Goal: Information Seeking & Learning: Learn about a topic

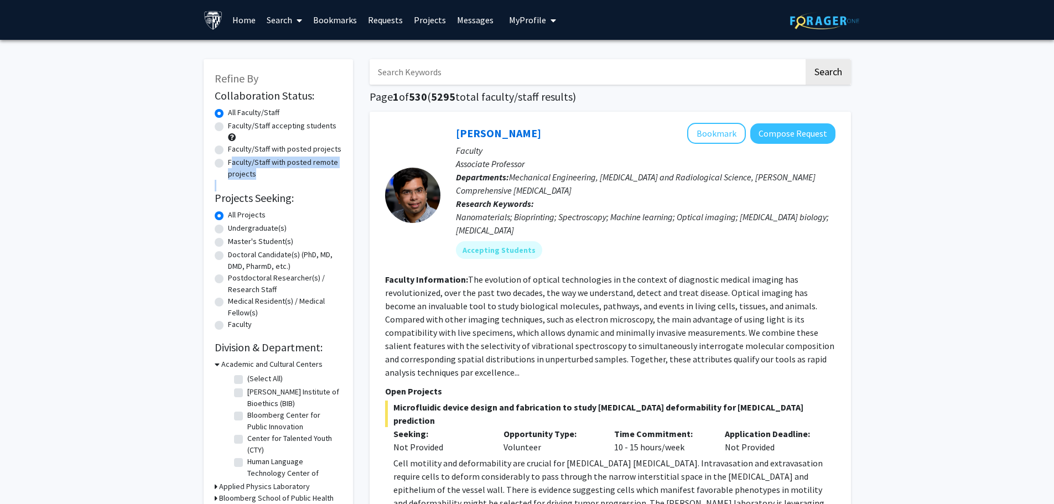
drag, startPoint x: 212, startPoint y: 169, endPoint x: 187, endPoint y: 195, distance: 35.6
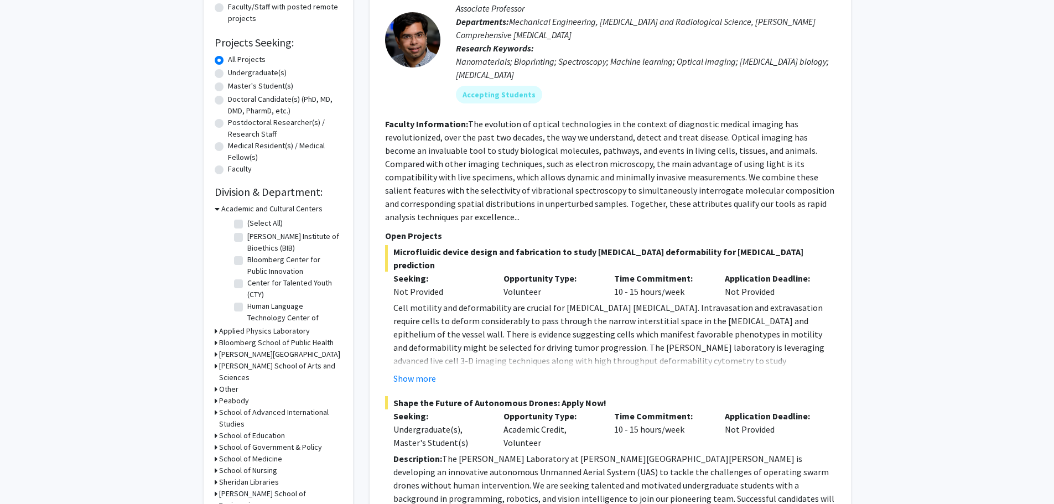
scroll to position [156, 0]
click at [218, 406] on div "School of Advanced International Studies" at bounding box center [278, 417] width 127 height 23
click at [242, 406] on h3 "School of Advanced International Studies" at bounding box center [280, 417] width 123 height 23
click at [247, 432] on label "(Select All)" at bounding box center [264, 438] width 35 height 12
click at [247, 432] on input "(Select All)" at bounding box center [250, 435] width 7 height 7
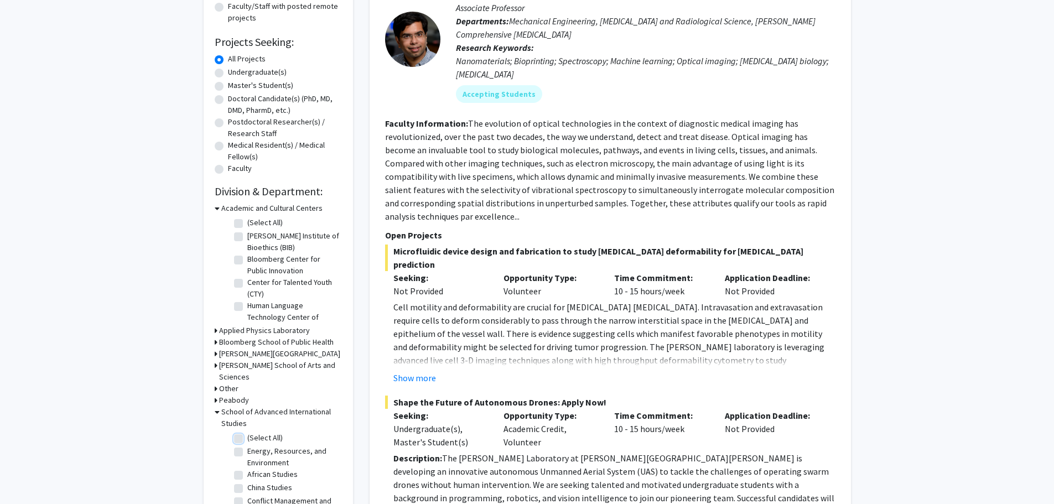
checkbox input "true"
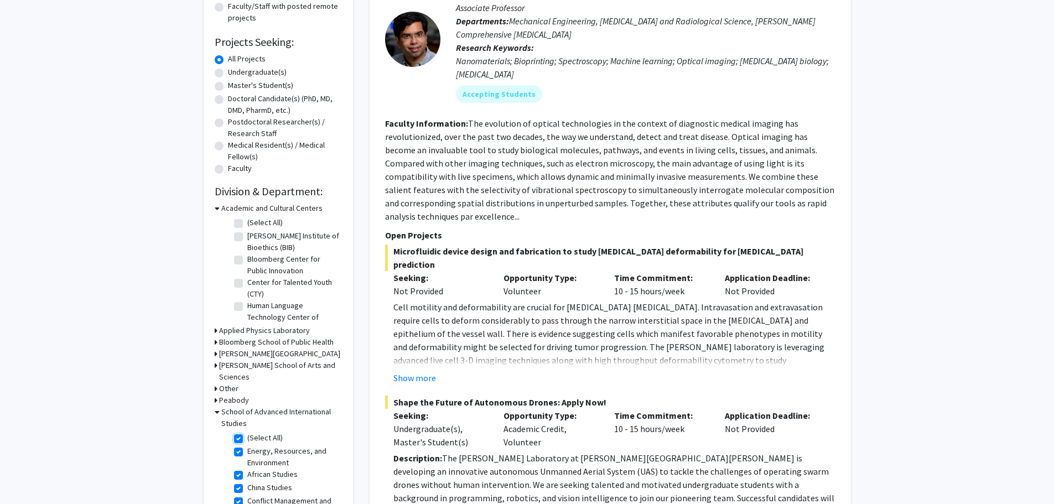
checkbox input "true"
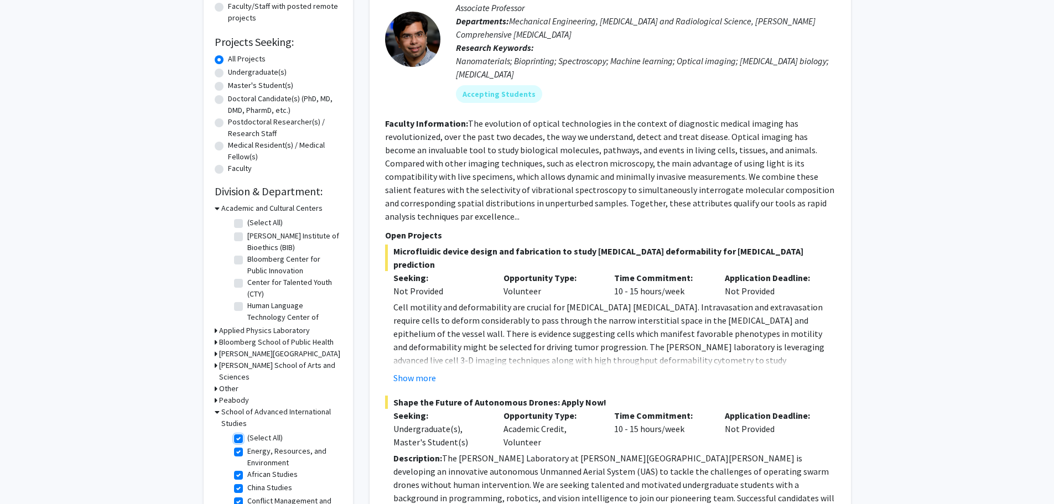
checkbox input "true"
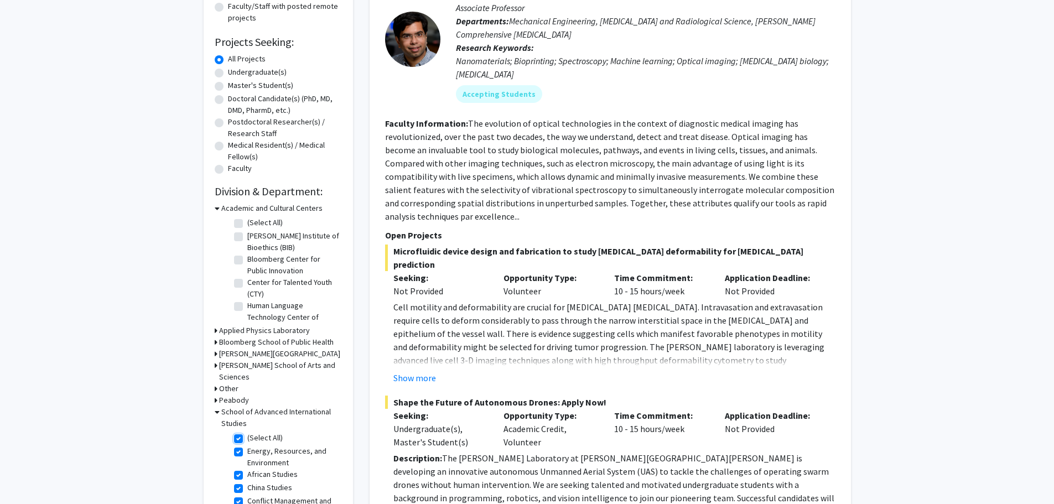
checkbox input "true"
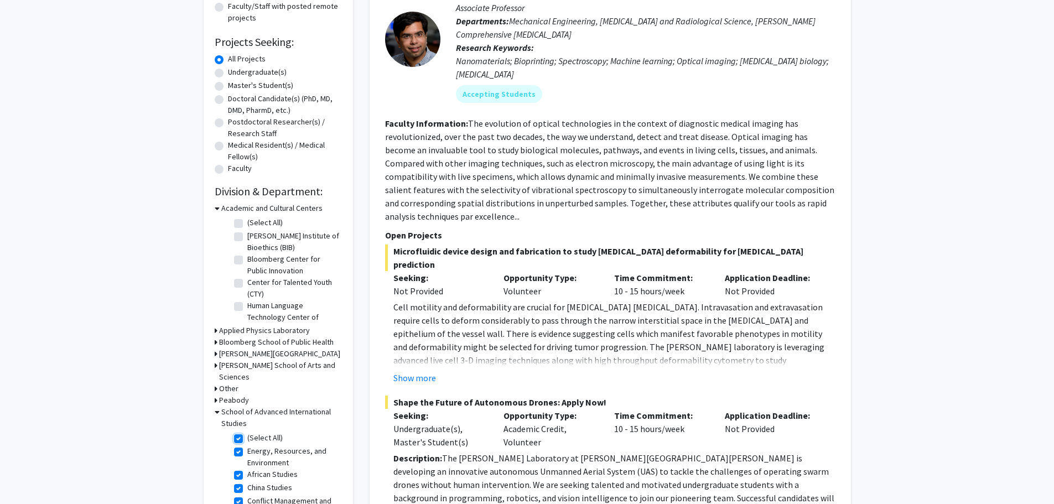
checkbox input "true"
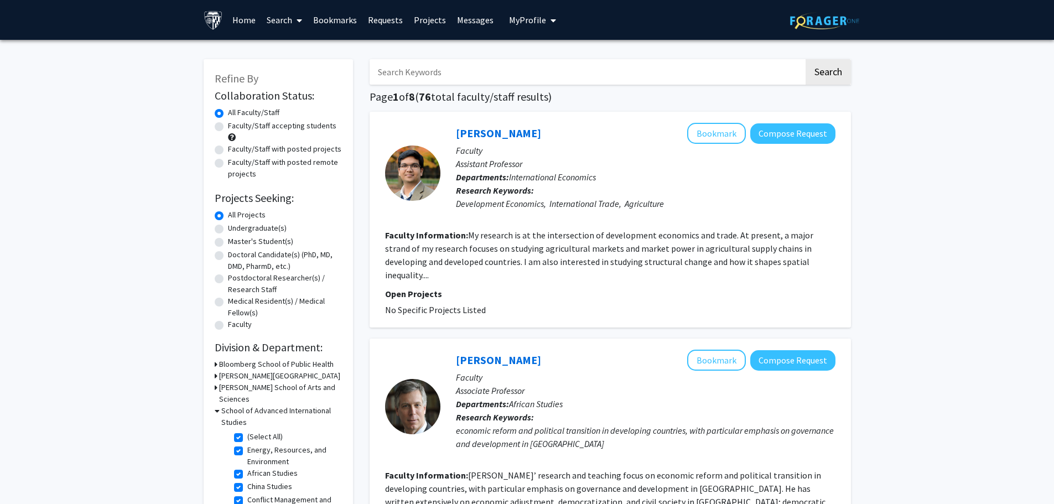
click at [228, 128] on label "Faculty/Staff accepting students" at bounding box center [282, 126] width 108 height 12
click at [228, 127] on input "Faculty/Staff accepting students" at bounding box center [231, 123] width 7 height 7
radio input "true"
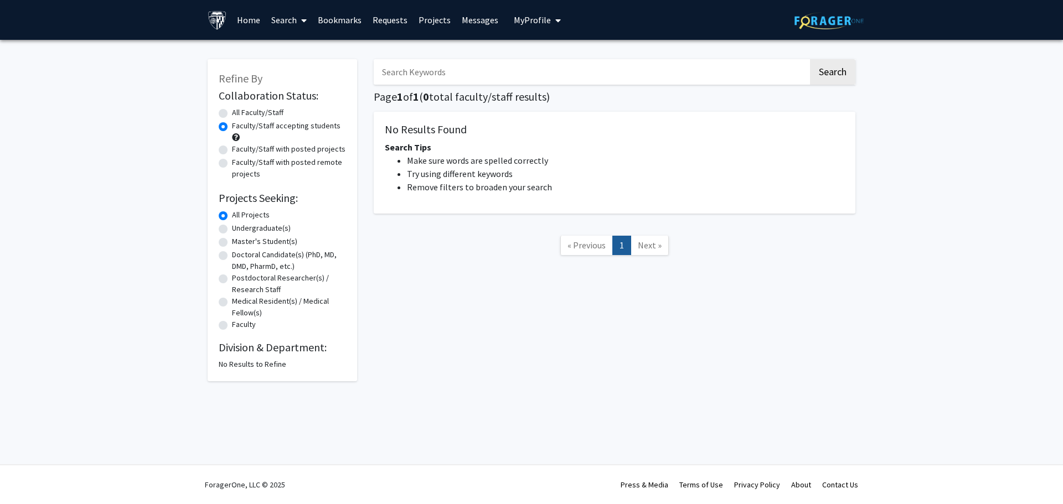
click at [232, 115] on label "All Faculty/Staff" at bounding box center [257, 113] width 51 height 12
click at [232, 114] on input "All Faculty/Staff" at bounding box center [235, 110] width 7 height 7
radio input "true"
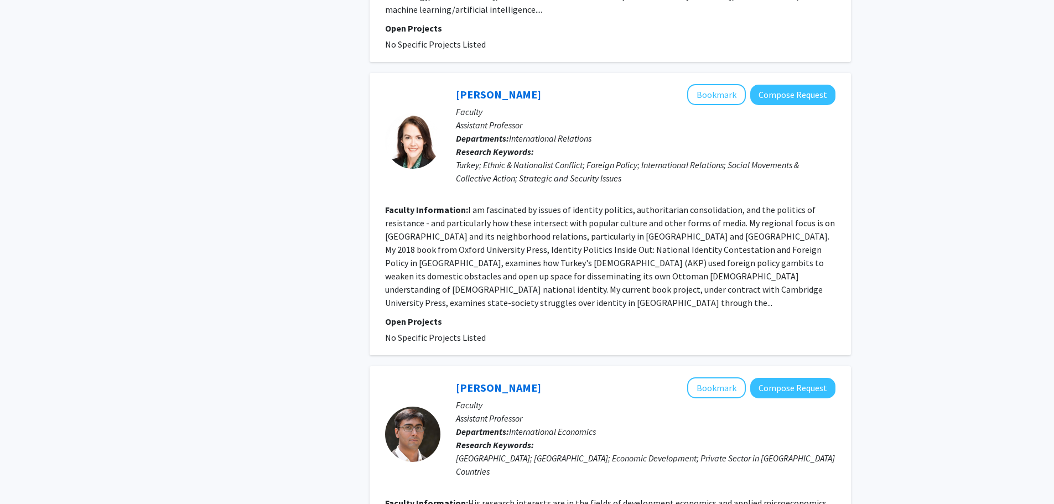
scroll to position [1360, 0]
click at [488, 87] on link "[PERSON_NAME]" at bounding box center [498, 94] width 85 height 14
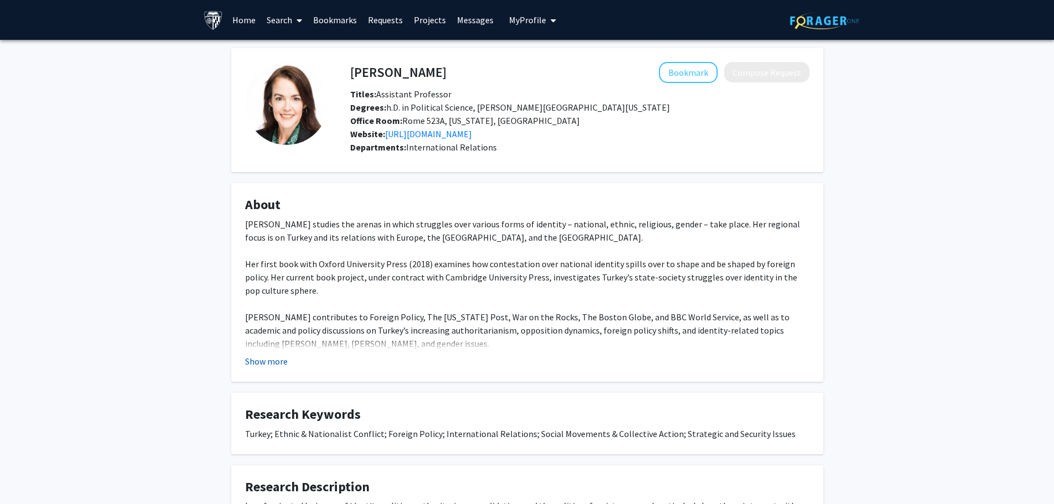
click at [270, 363] on button "Show more" at bounding box center [266, 361] width 43 height 13
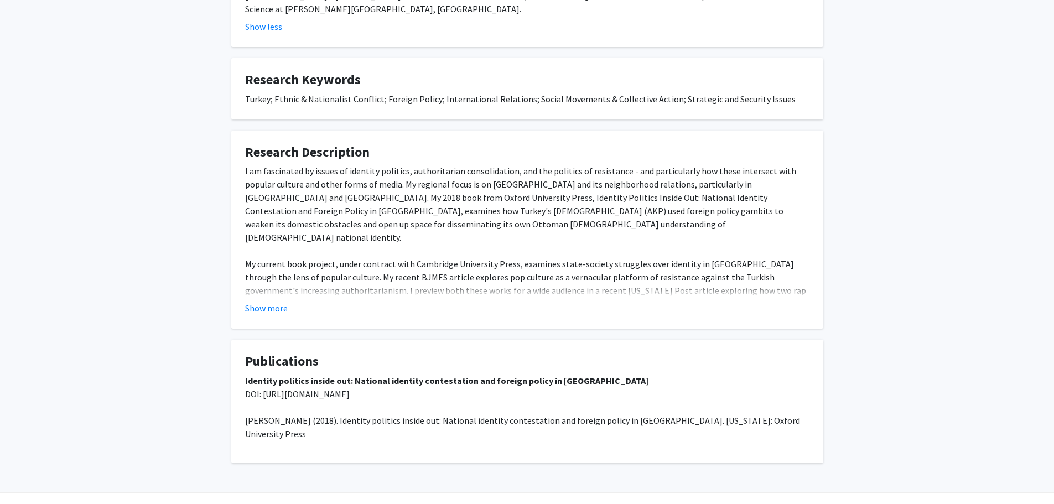
scroll to position [416, 0]
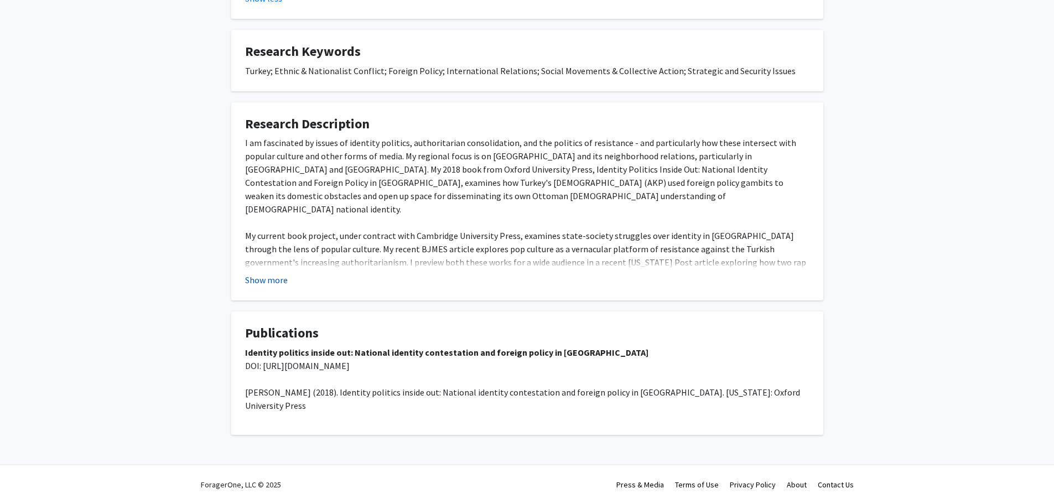
click at [273, 273] on button "Show more" at bounding box center [266, 279] width 43 height 13
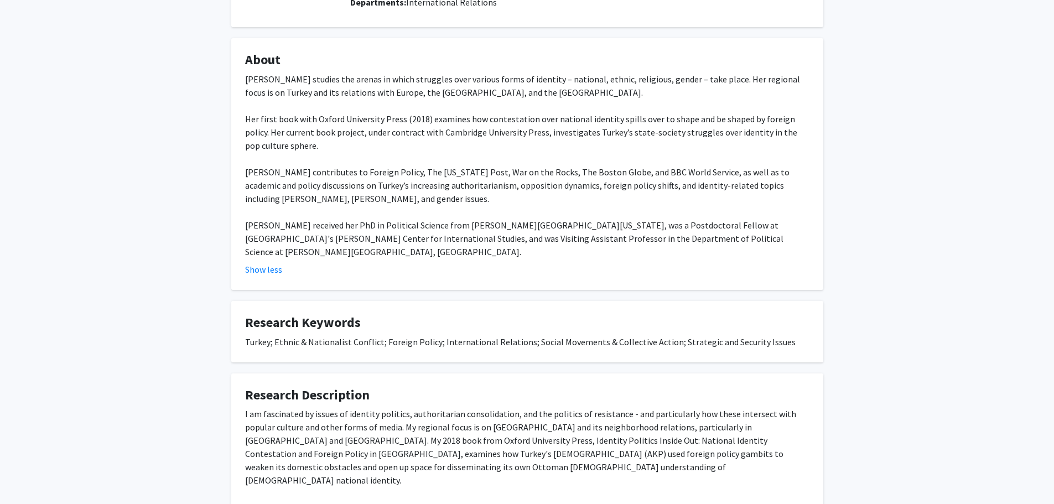
scroll to position [0, 0]
